Goal: Information Seeking & Learning: Find specific page/section

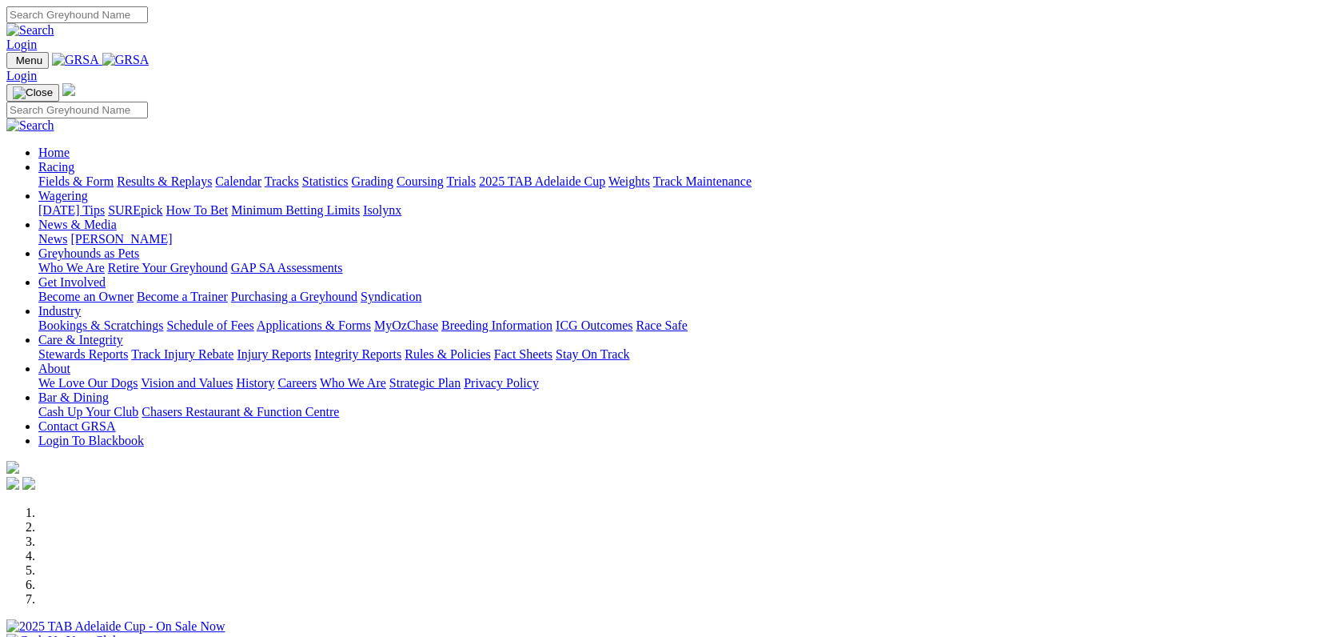
click at [212, 174] on link "Results & Replays" at bounding box center [164, 181] width 95 height 14
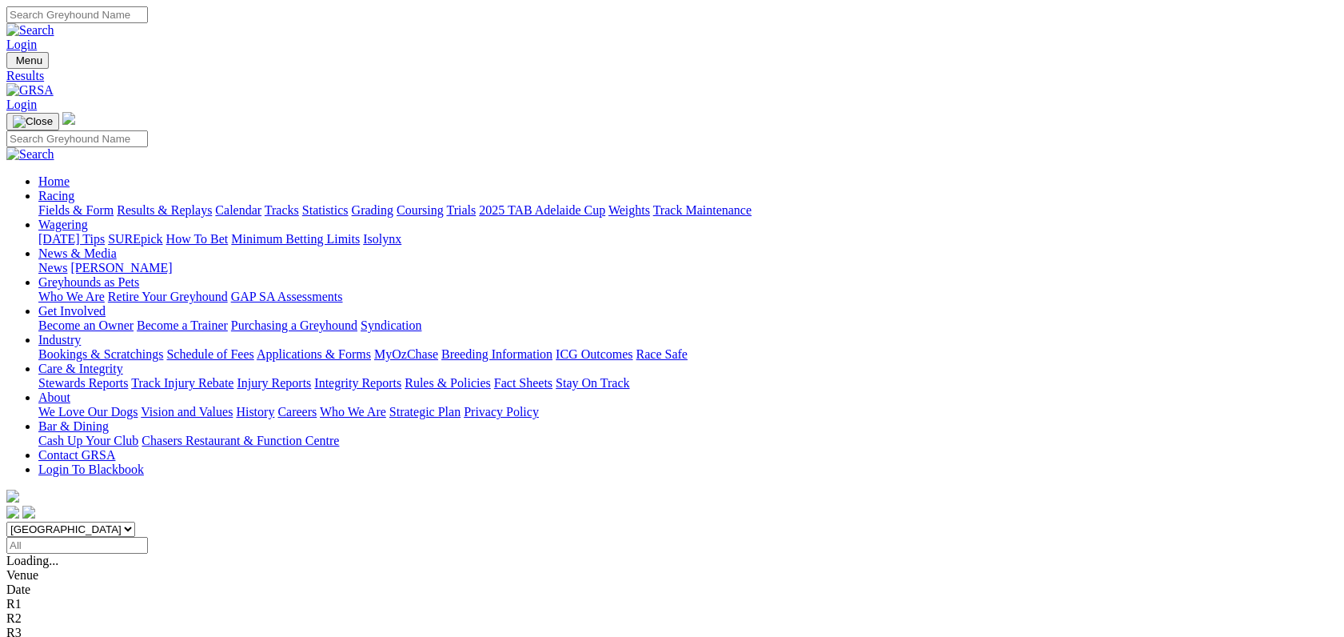
click at [128, 376] on link "Stewards Reports" at bounding box center [83, 383] width 90 height 14
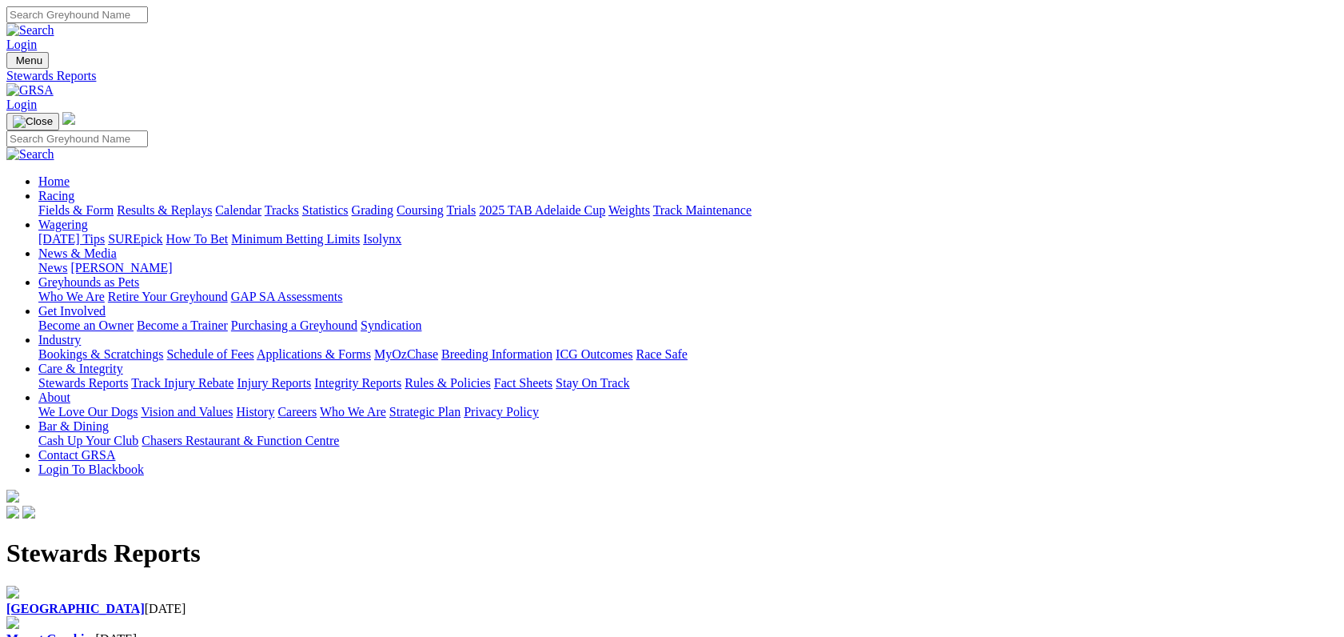
click at [226, 601] on div "Angle Park 18 Aug 2025" at bounding box center [672, 608] width 1332 height 14
click at [145, 601] on b "[GEOGRAPHIC_DATA]" at bounding box center [75, 608] width 138 height 14
